Goal: Browse casually: Explore the website without a specific task or goal

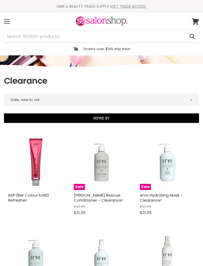
select select "created-descending"
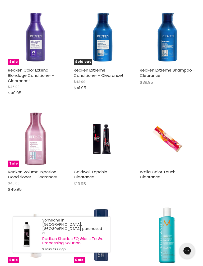
scroll to position [614, 0]
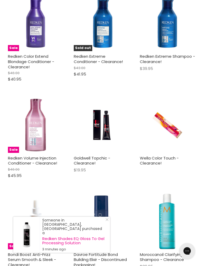
click at [110, 227] on img "Main content" at bounding box center [101, 220] width 55 height 55
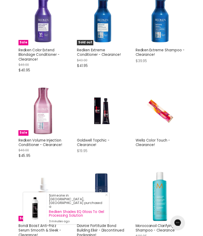
scroll to position [728, 0]
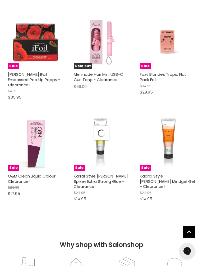
select select "created-descending"
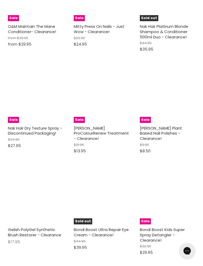
scroll to position [2550, 0]
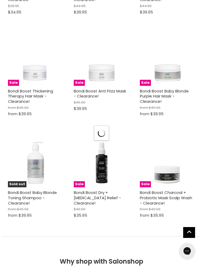
select select "created-descending"
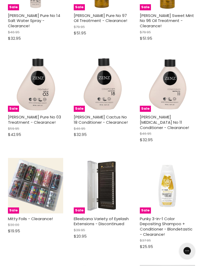
scroll to position [4500, 0]
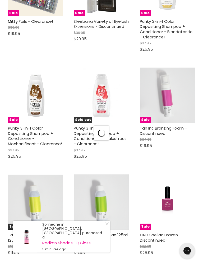
select select "created-descending"
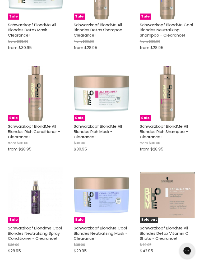
scroll to position [5793, 0]
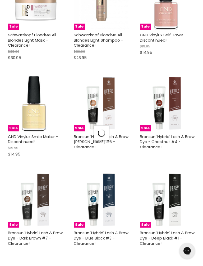
select select "created-descending"
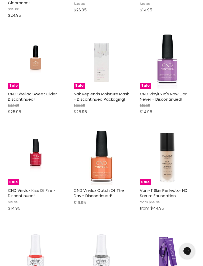
scroll to position [7724, 0]
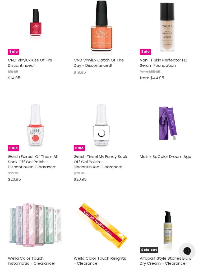
select select "created-descending"
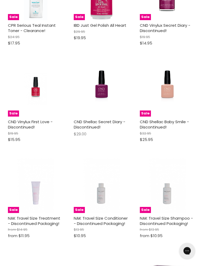
scroll to position [8487, 0]
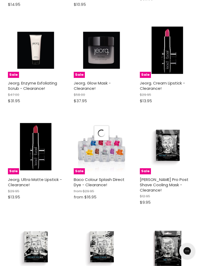
select select "created-descending"
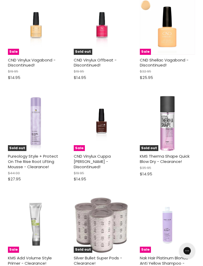
scroll to position [10100, 0]
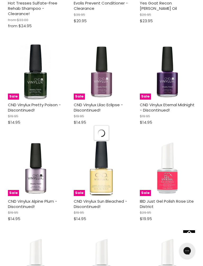
select select "created-descending"
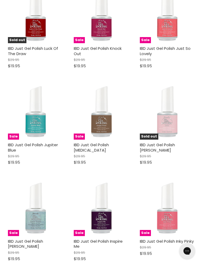
scroll to position [11972, 0]
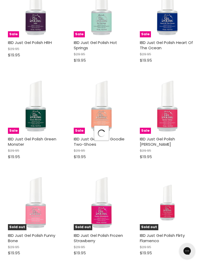
scroll to position [12489, 0]
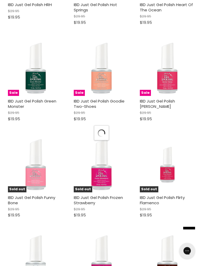
select select "created-descending"
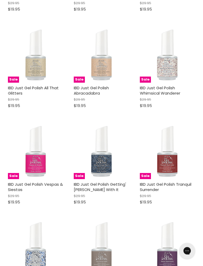
scroll to position [13369, 0]
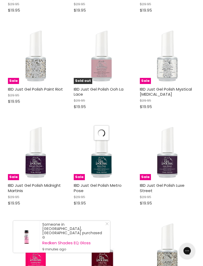
scroll to position [14086, 0]
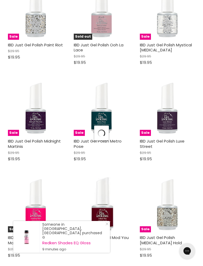
select select "created-descending"
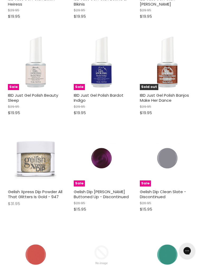
scroll to position [15293, 0]
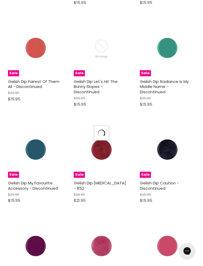
scroll to position [15567, 0]
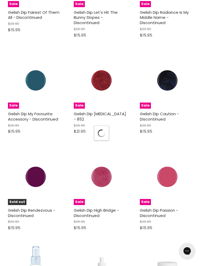
select select "created-descending"
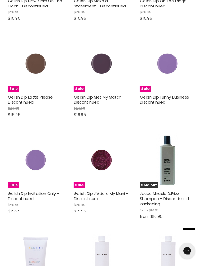
scroll to position [16380, 0]
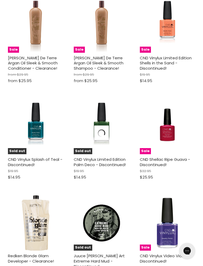
scroll to position [17121, 0]
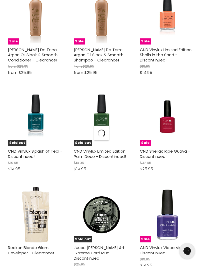
select select "created-descending"
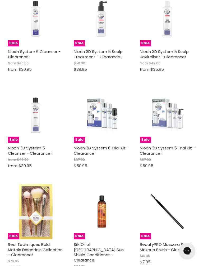
scroll to position [17520, 0]
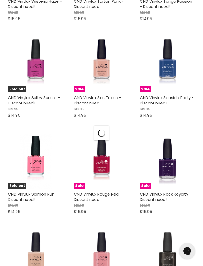
scroll to position [18718, 0]
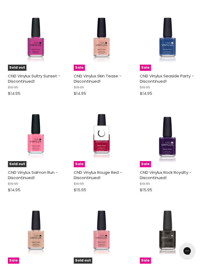
select select "created-descending"
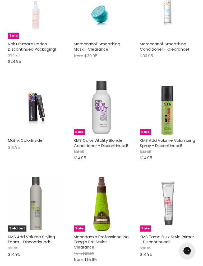
scroll to position [19916, 0]
